Goal: Task Accomplishment & Management: Manage account settings

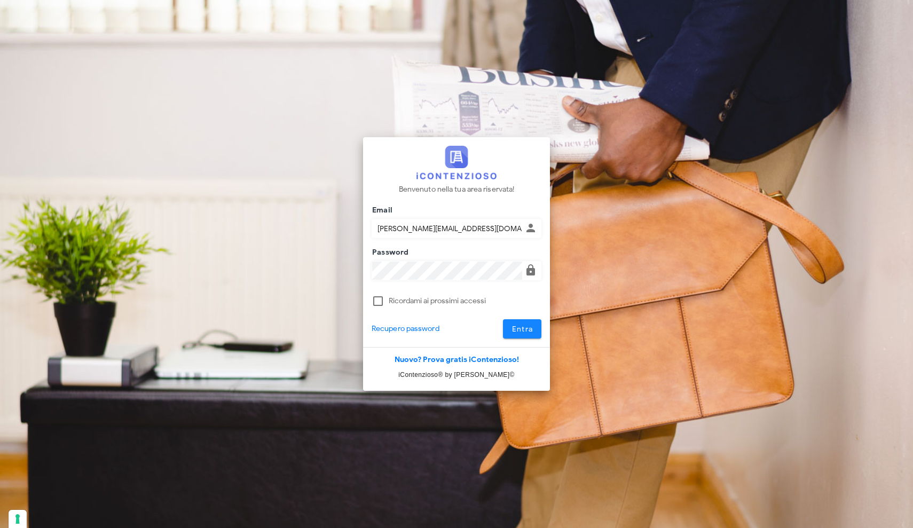
click at [515, 329] on span "Entra" at bounding box center [523, 329] width 22 height 9
type input "[PERSON_NAME][EMAIL_ADDRESS][DOMAIN_NAME]"
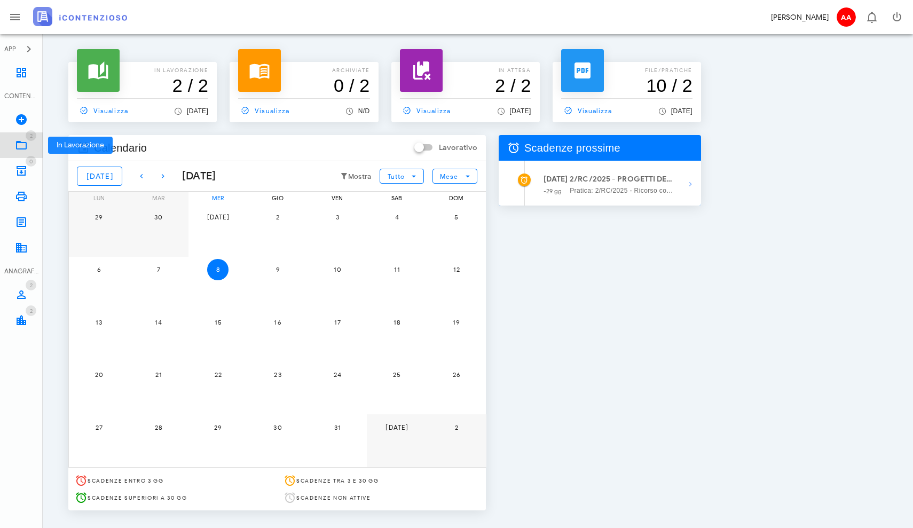
click at [25, 138] on link "2 In Lavorazione 2" at bounding box center [21, 145] width 43 height 26
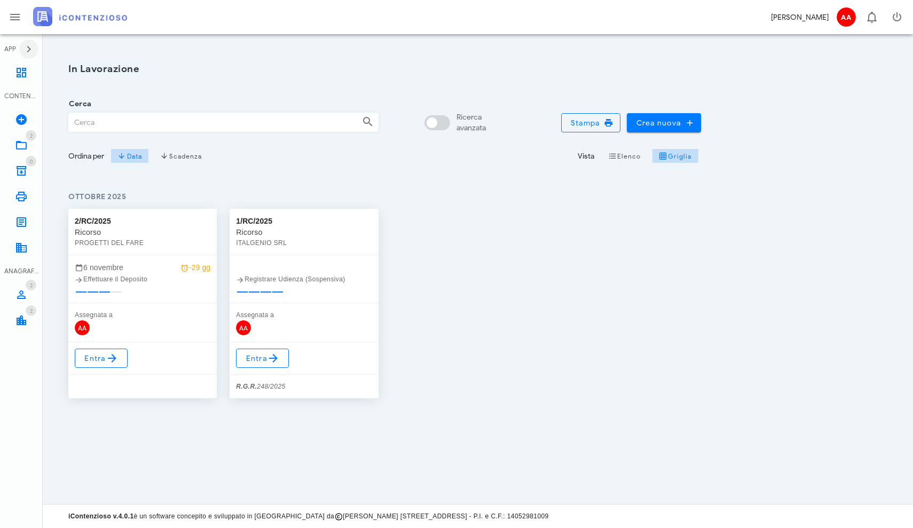
click at [26, 51] on icon "button" at bounding box center [28, 49] width 13 height 13
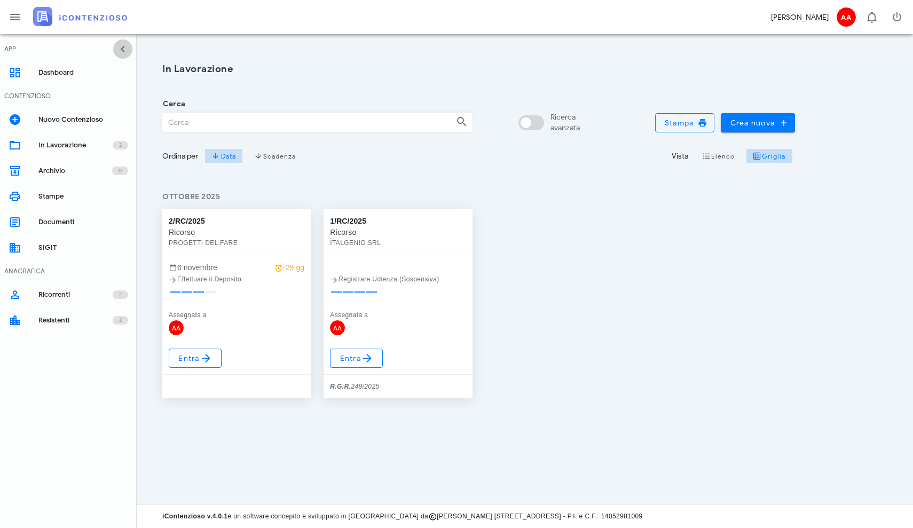
click at [120, 51] on icon "button" at bounding box center [122, 49] width 13 height 13
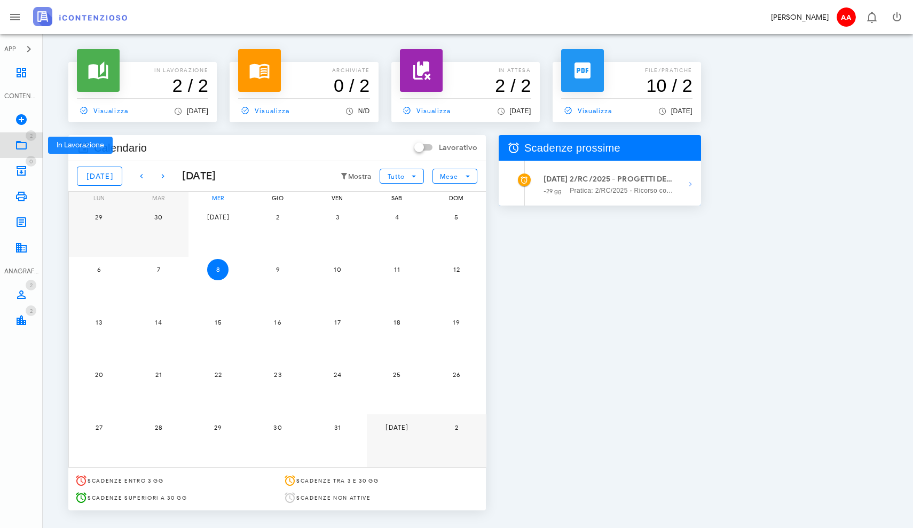
click at [26, 140] on icon at bounding box center [21, 145] width 13 height 13
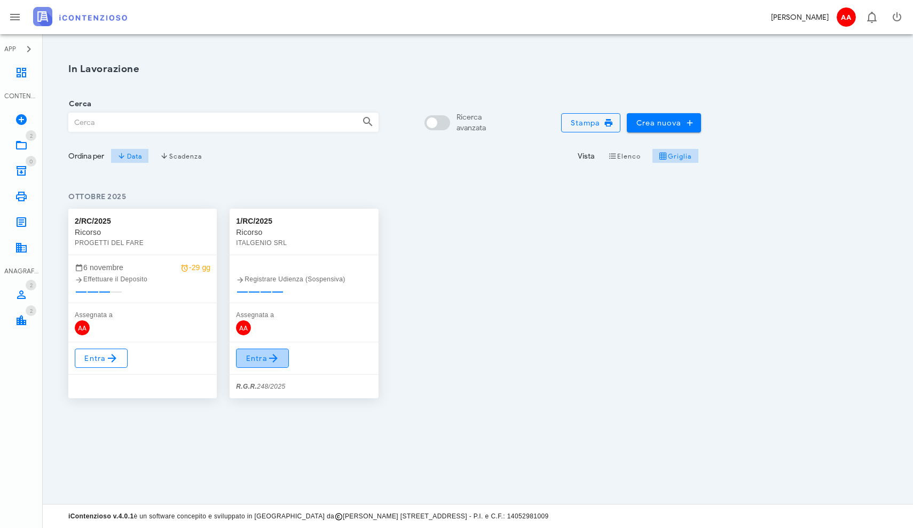
click at [267, 360] on icon at bounding box center [273, 358] width 13 height 13
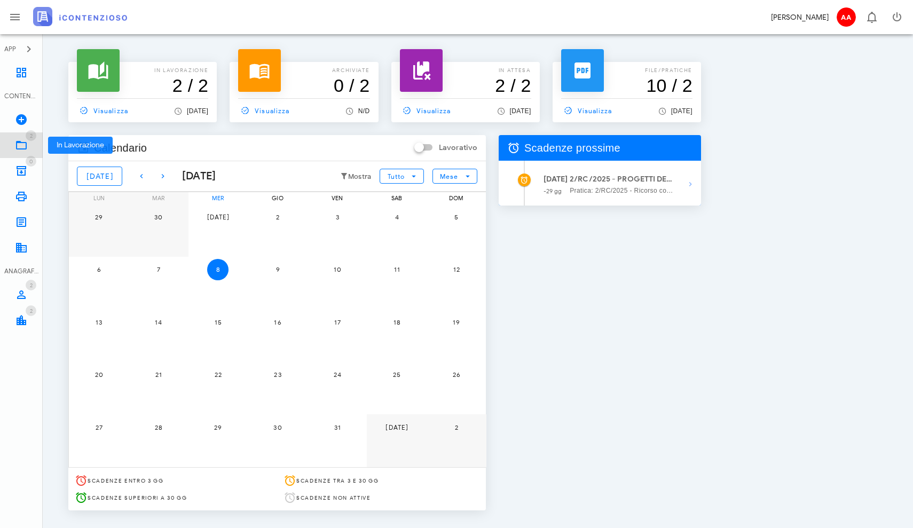
click at [22, 150] on icon at bounding box center [21, 145] width 13 height 13
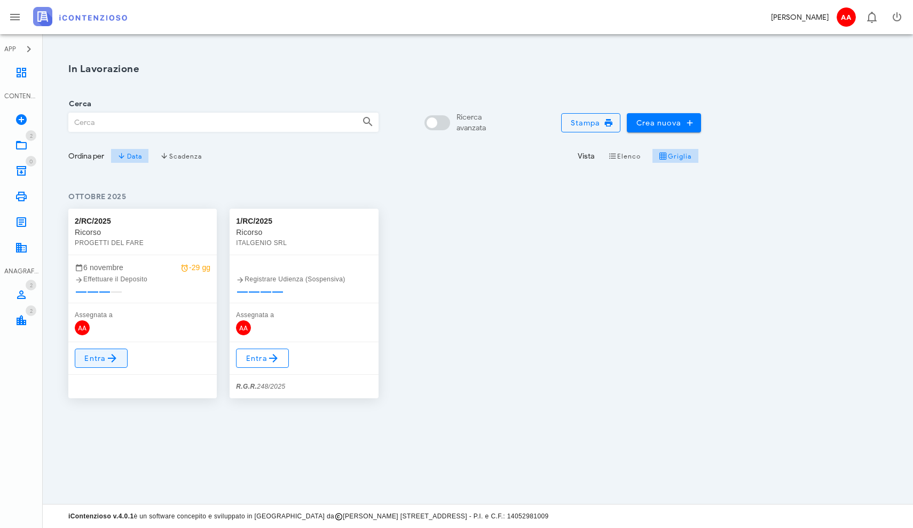
click at [104, 356] on span "Entra" at bounding box center [101, 358] width 35 height 13
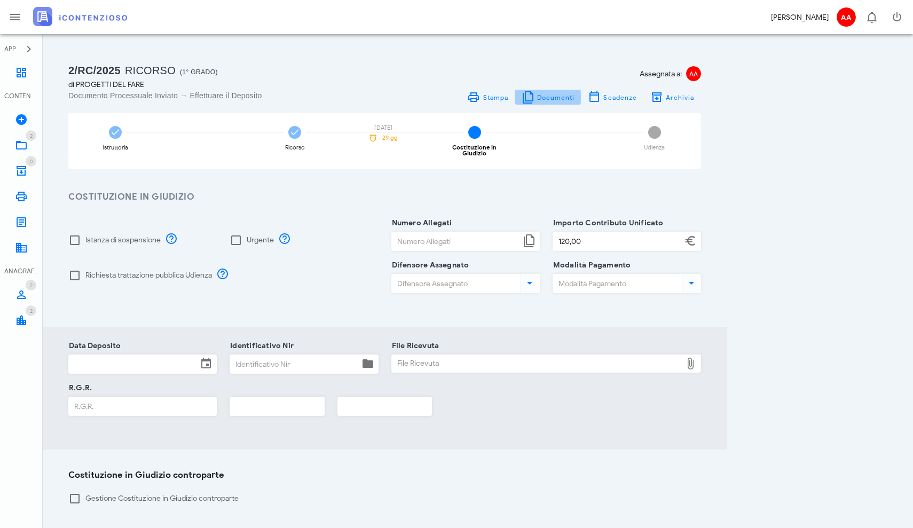
click at [553, 98] on span "Documenti" at bounding box center [556, 97] width 38 height 8
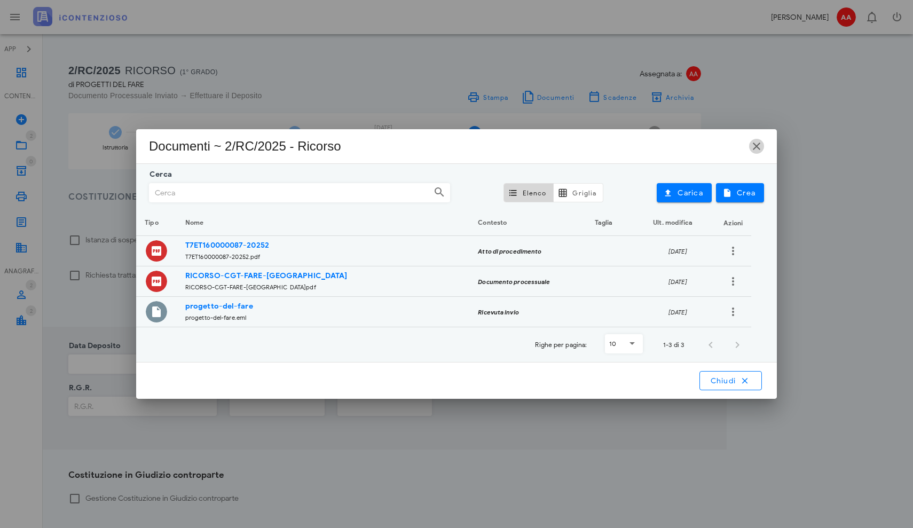
click at [760, 147] on icon "button" at bounding box center [756, 146] width 13 height 13
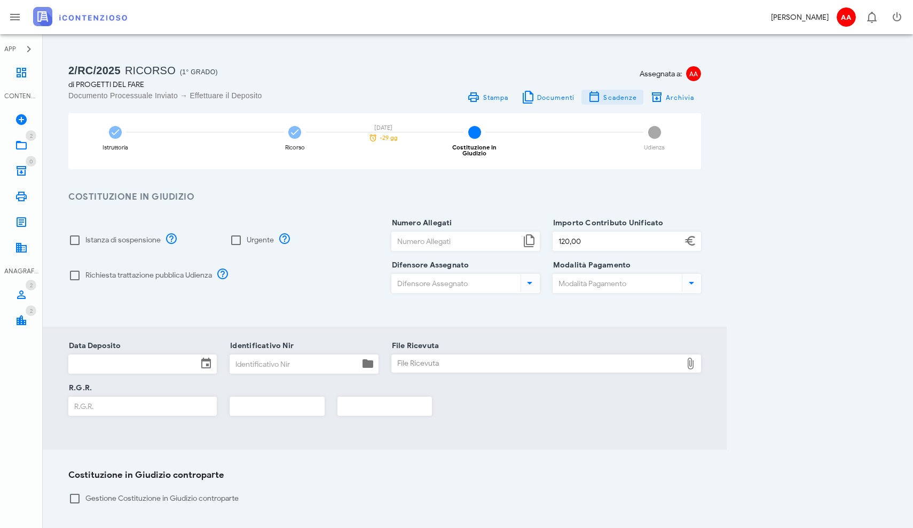
click at [615, 99] on span "Scadenze" at bounding box center [620, 97] width 34 height 8
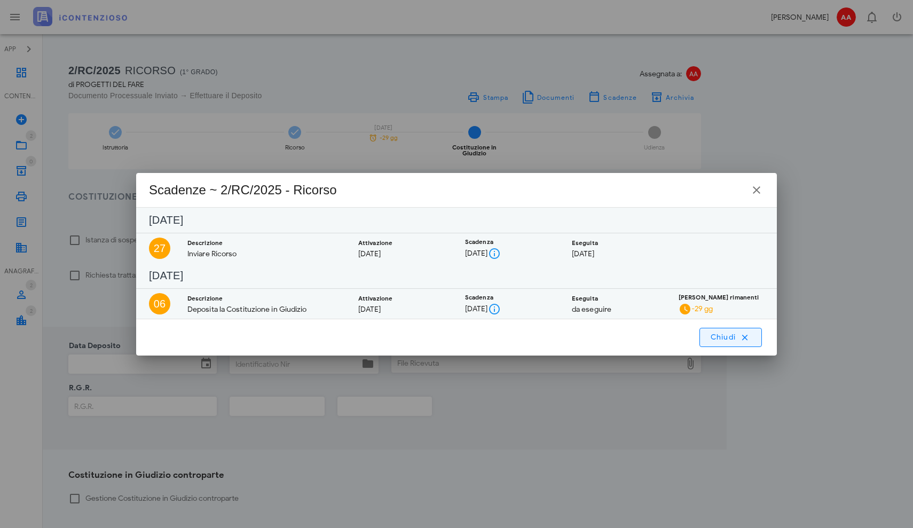
click at [735, 339] on span "Chiudi" at bounding box center [731, 338] width 42 height 10
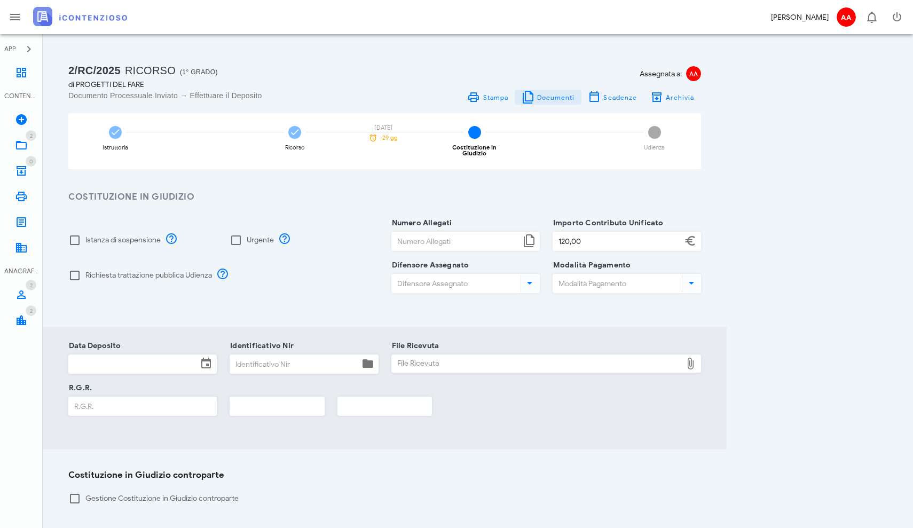
click at [547, 95] on span "Documenti" at bounding box center [556, 97] width 38 height 8
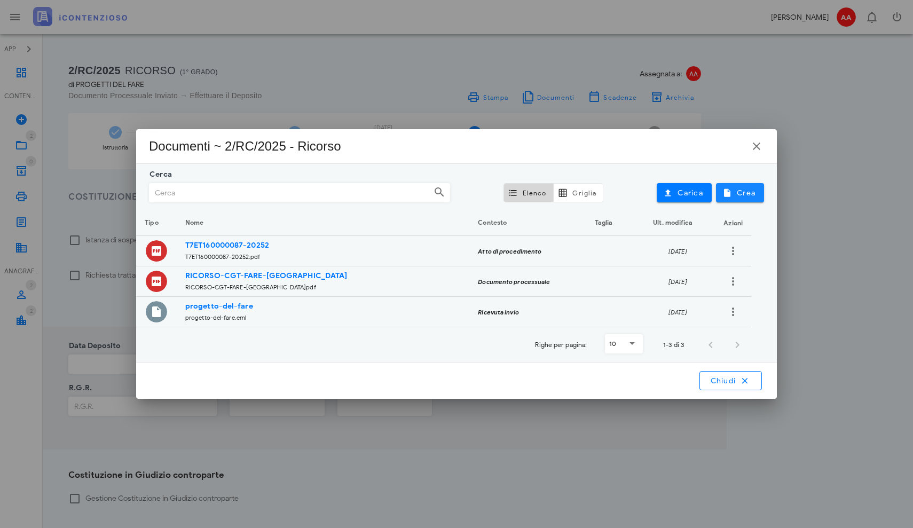
click at [735, 195] on span "Crea" at bounding box center [740, 193] width 31 height 10
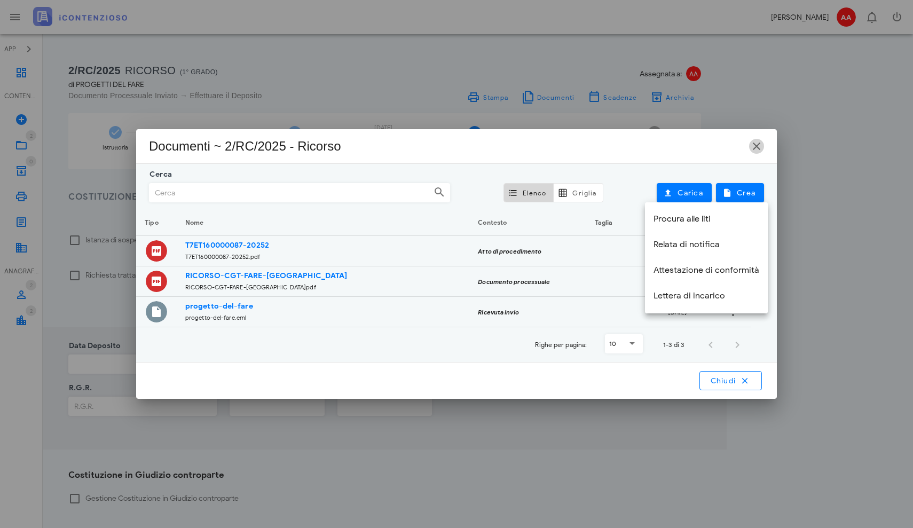
click at [755, 143] on icon "button" at bounding box center [756, 146] width 13 height 13
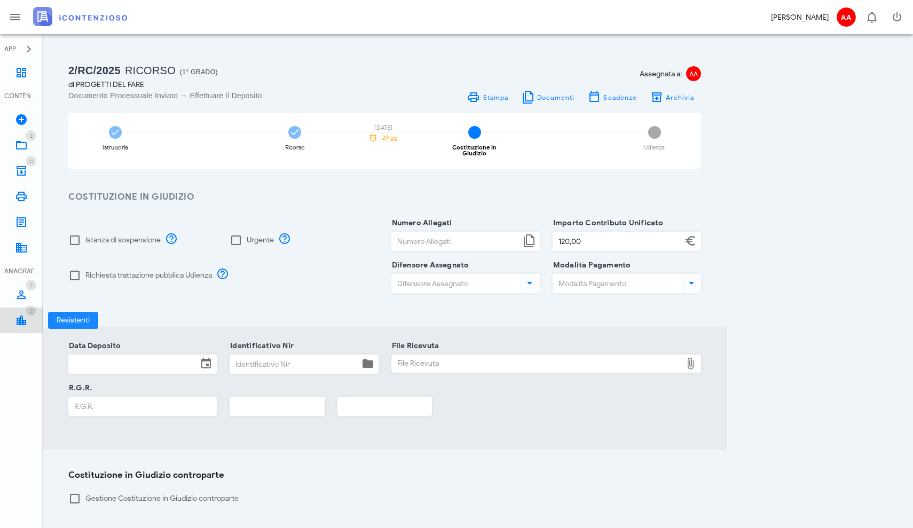
click at [24, 316] on icon at bounding box center [21, 320] width 13 height 13
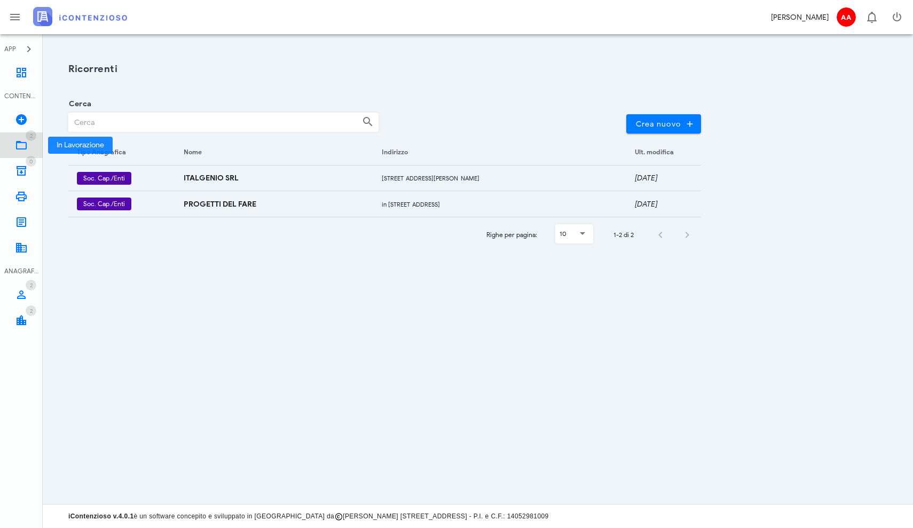
click at [19, 142] on icon at bounding box center [21, 145] width 13 height 13
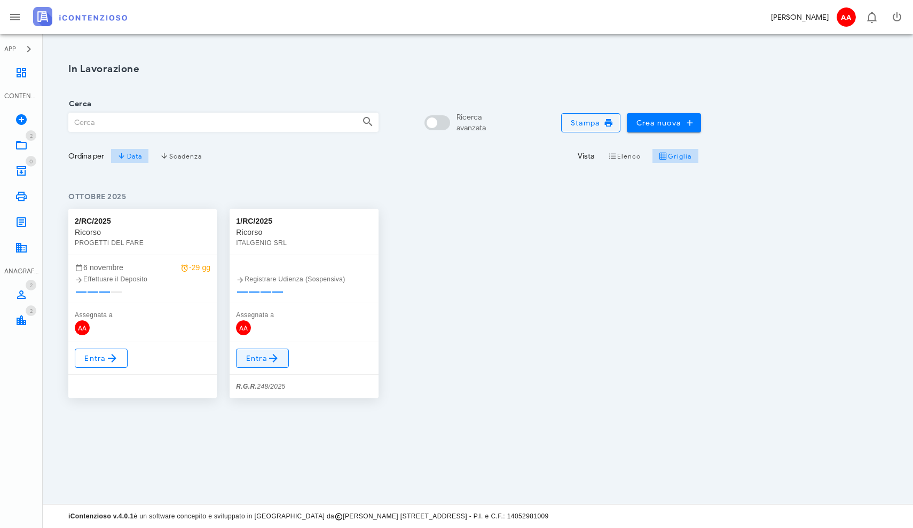
click at [253, 358] on span "Entra" at bounding box center [262, 358] width 35 height 13
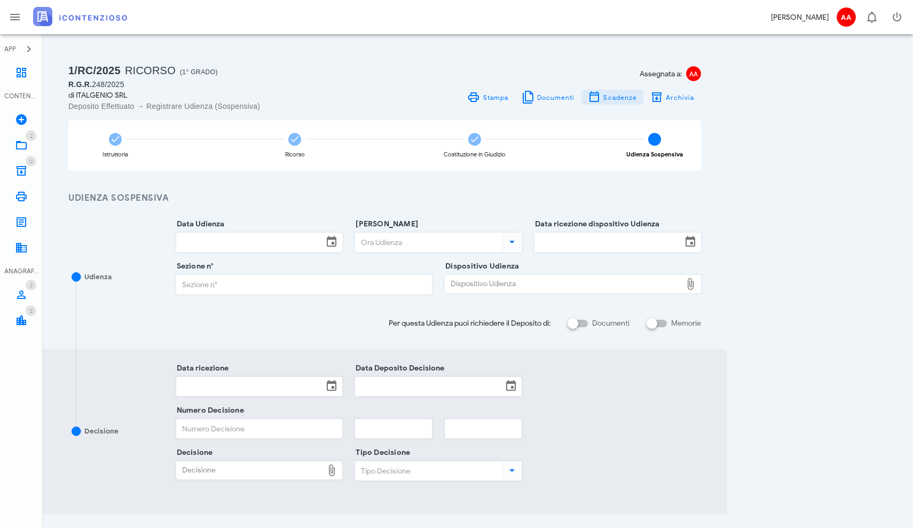
click at [623, 96] on span "Scadenze" at bounding box center [620, 97] width 34 height 8
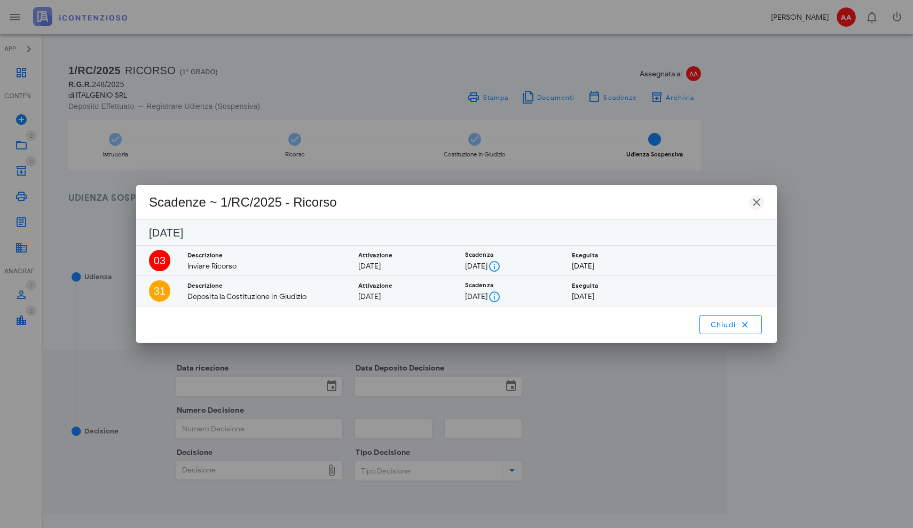
click at [755, 200] on icon "button" at bounding box center [756, 202] width 13 height 13
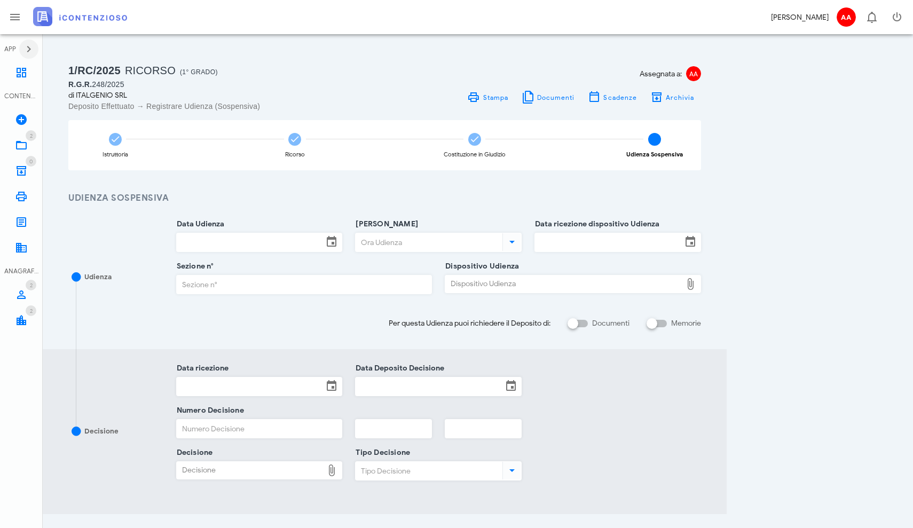
click at [29, 50] on icon "button" at bounding box center [28, 49] width 13 height 13
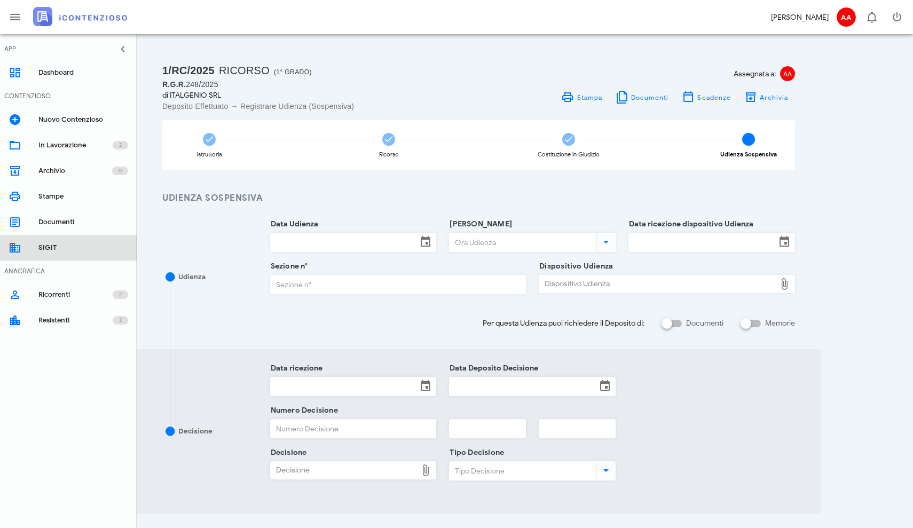
click at [34, 250] on link "SIGIT" at bounding box center [68, 248] width 137 height 26
